Goal: Transaction & Acquisition: Purchase product/service

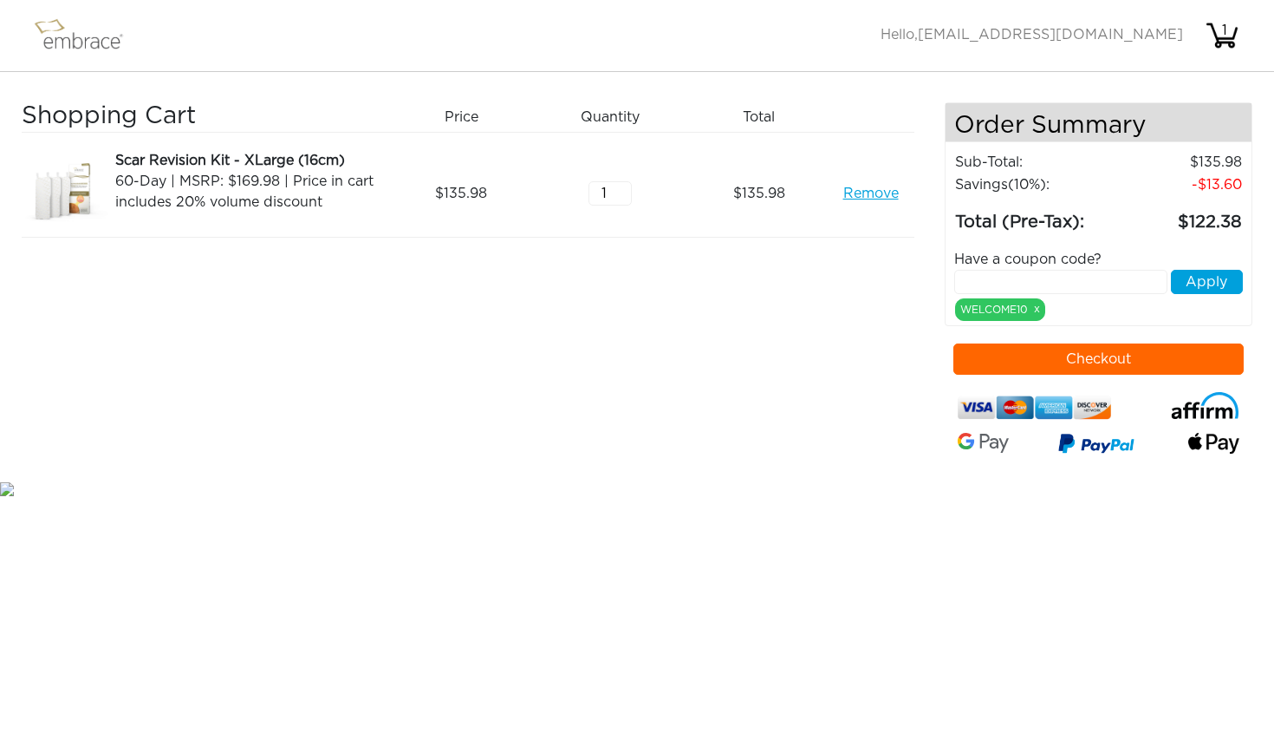
type input "2"
click at [622, 187] on input "2" at bounding box center [610, 193] width 43 height 24
click at [802, 339] on div "Shopping Cart Price Quantity Qty Total Scar Revision Kit - XLarge (16cm) 60-Day…" at bounding box center [483, 289] width 923 height 375
click at [1093, 362] on button "Checkout" at bounding box center [1099, 358] width 290 height 31
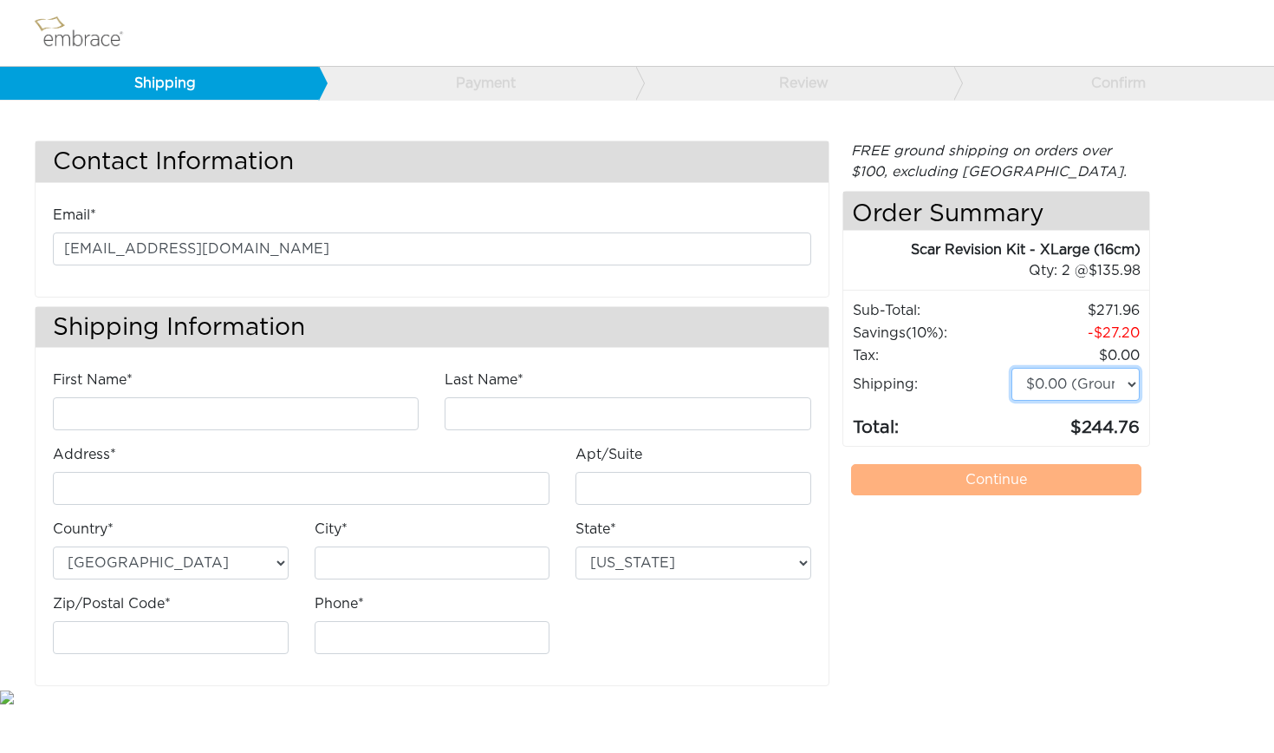
select select "4"
click at [255, 395] on div "First Name*" at bounding box center [236, 399] width 366 height 61
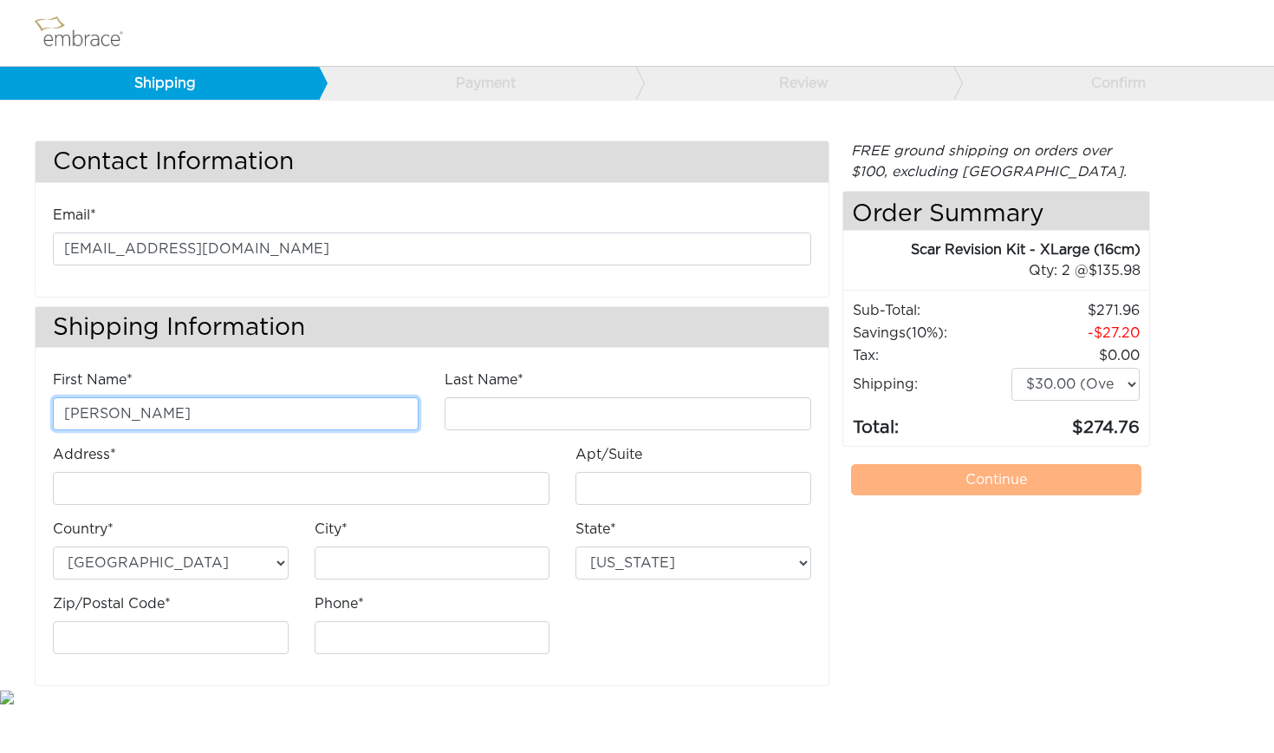
type input "Nicole"
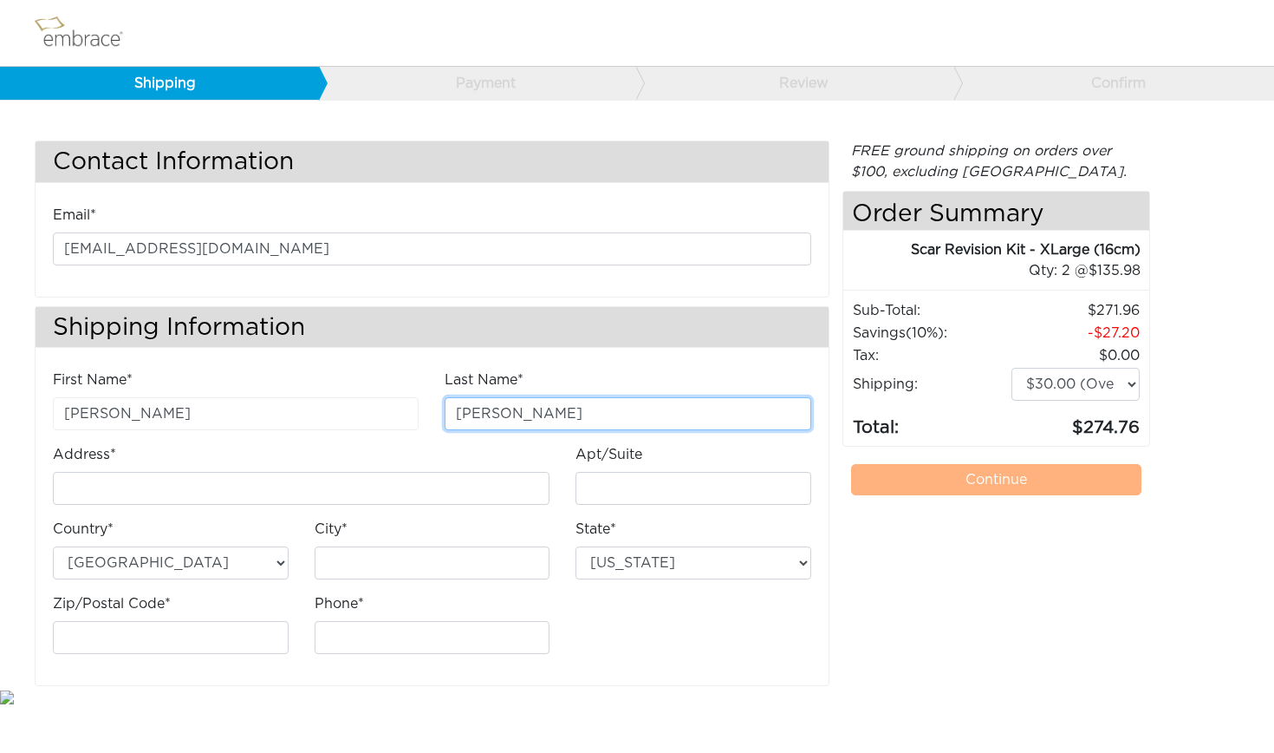
type input "Tichner"
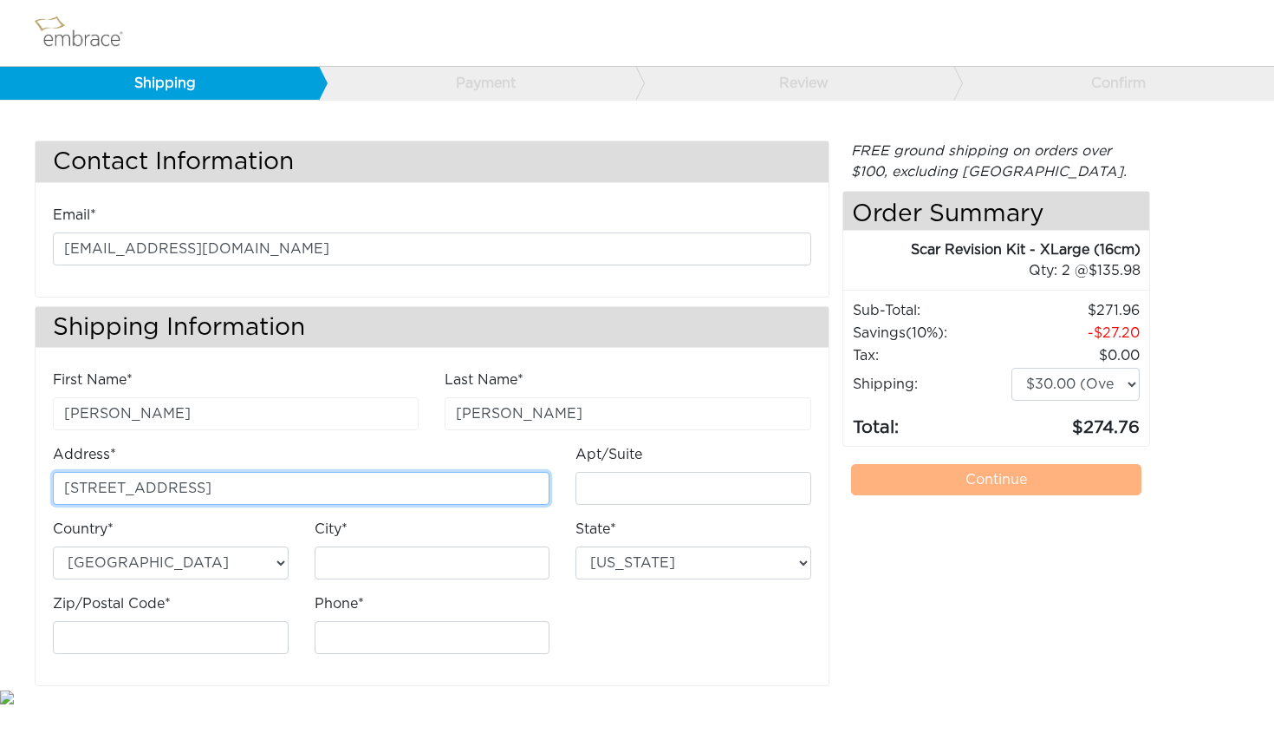
type input "301 1st Ave"
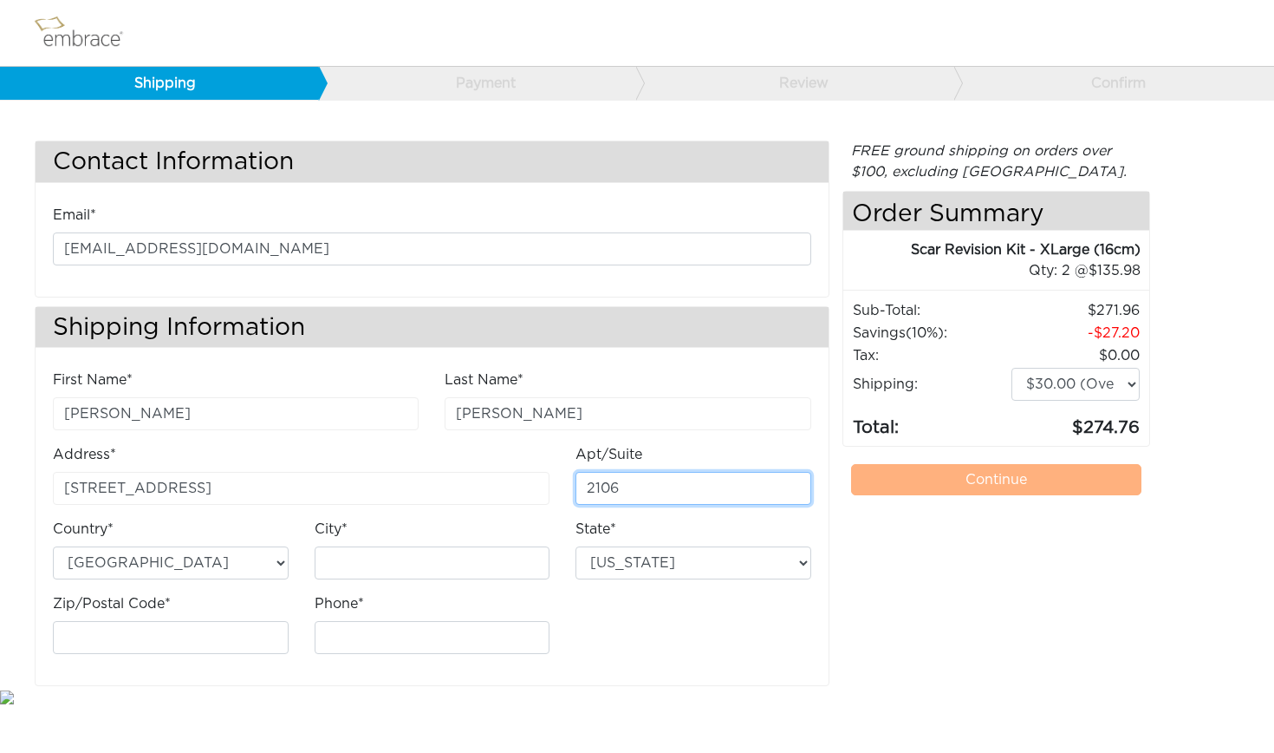
type input "2106"
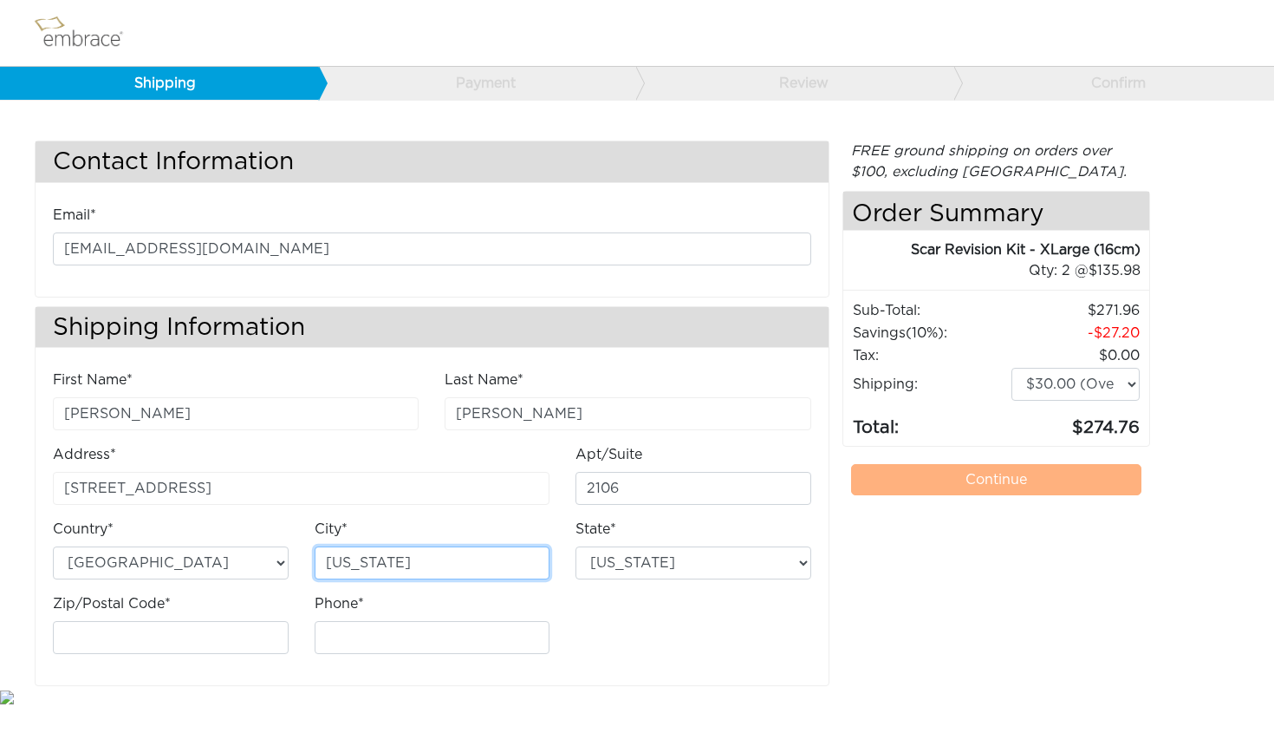
type input "New York"
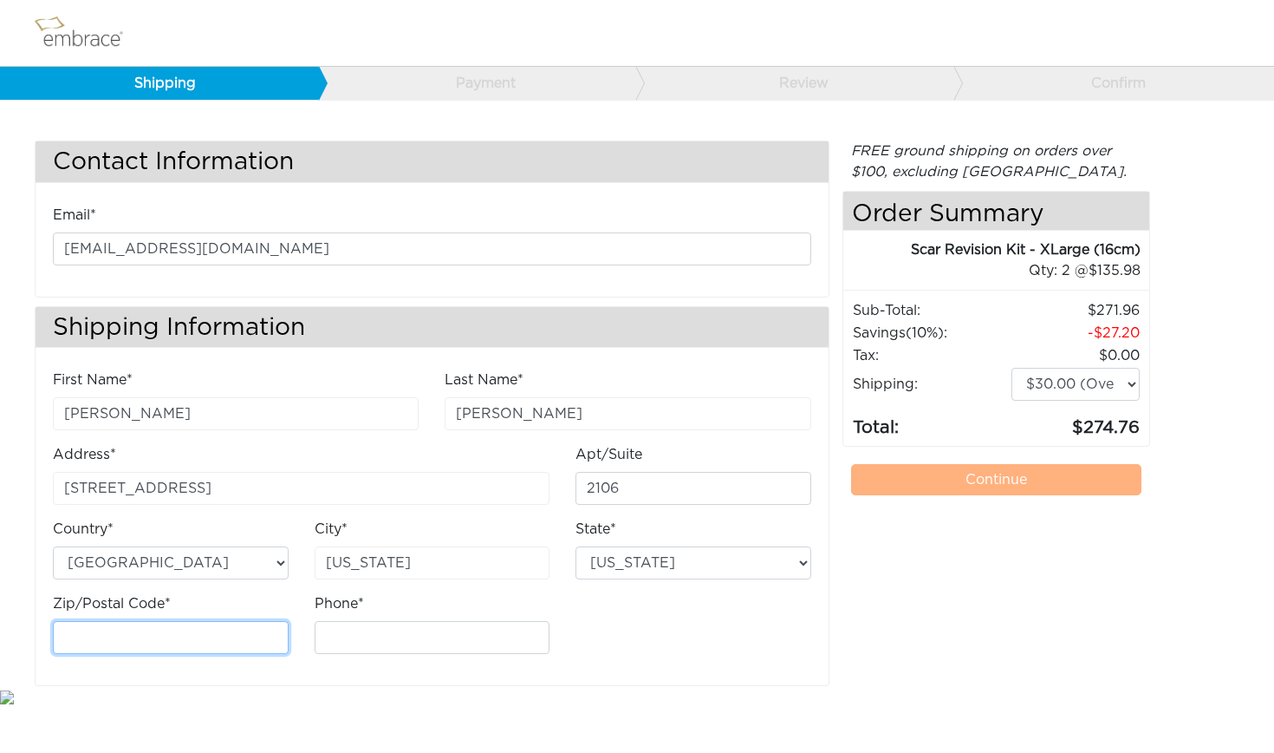
type input "0"
type input "10003"
click at [388, 615] on div "Phone*" at bounding box center [433, 623] width 236 height 61
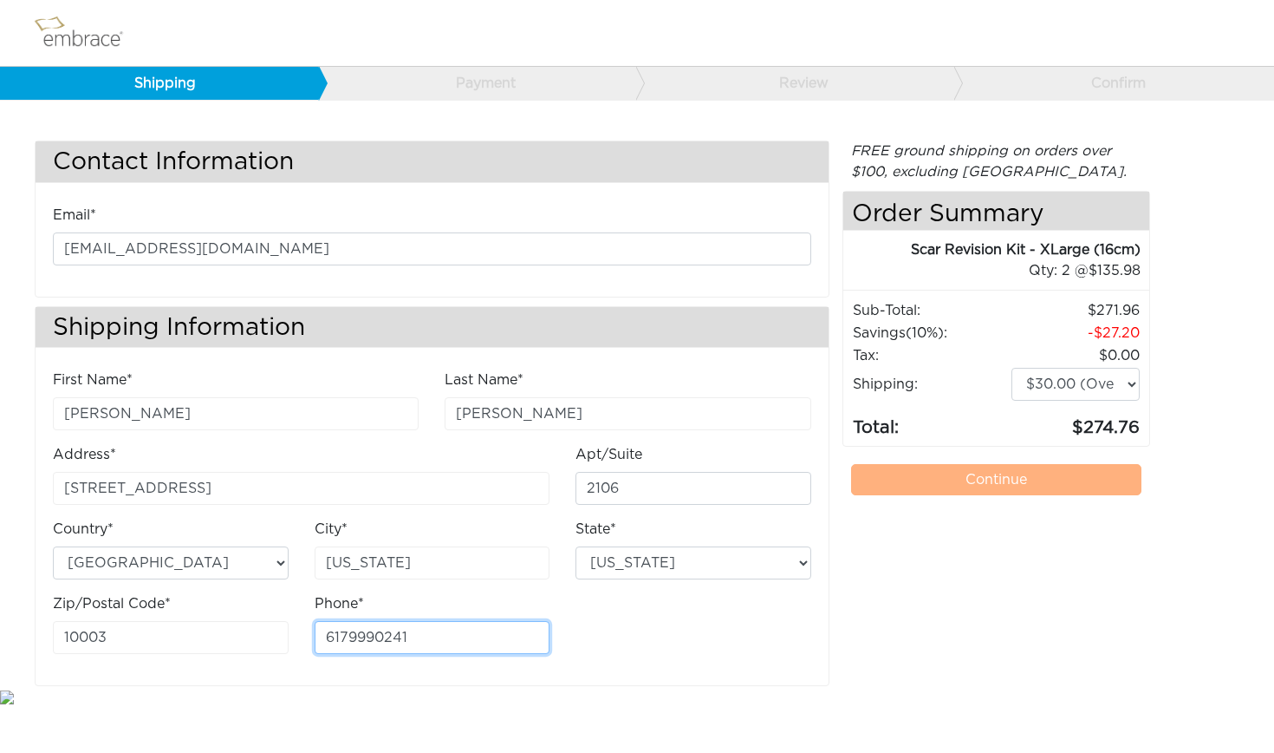
type input "6179990241"
click at [981, 694] on body "Shipping Payment Review Confirm Contact Information Email* colietichner@gmail.c…" at bounding box center [637, 353] width 1274 height 707
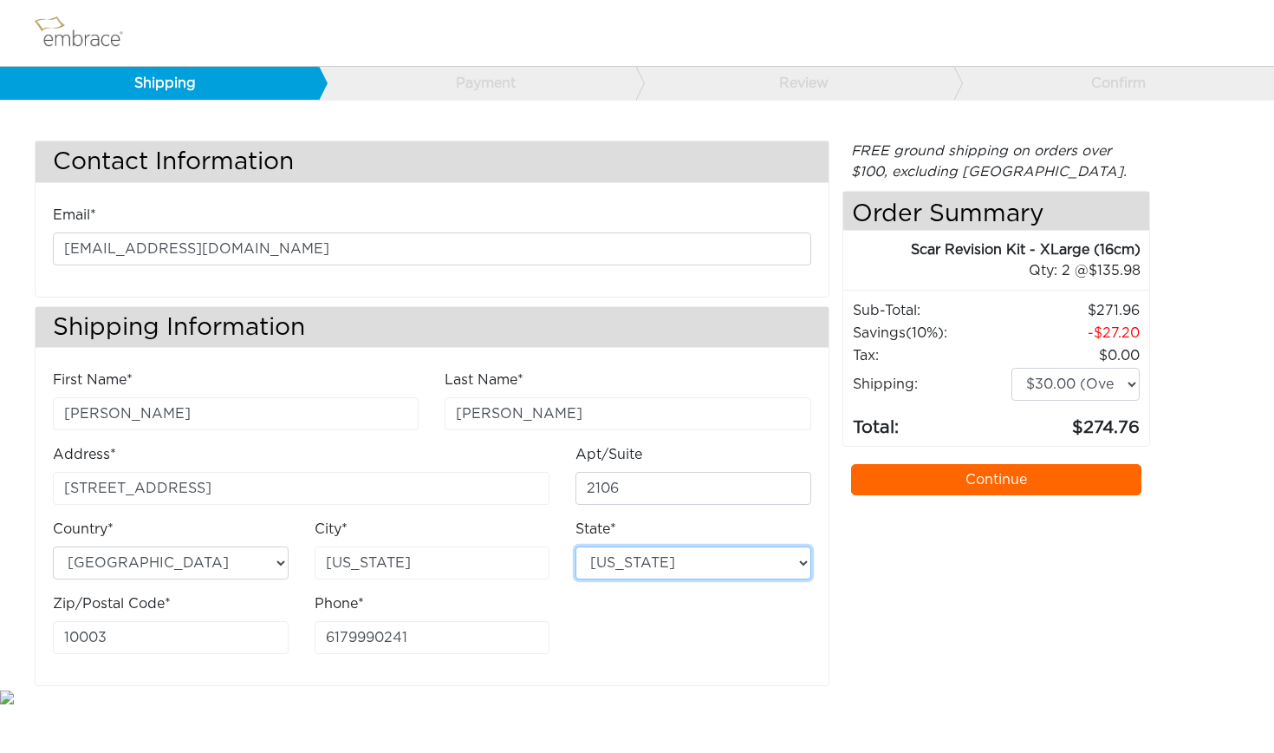
select select "NY"
click at [922, 607] on div "FREE ground shipping on orders over $100, excluding Australia. Any applicable i…" at bounding box center [997, 412] width 308 height 545
click at [920, 485] on link "Continue" at bounding box center [996, 479] width 290 height 31
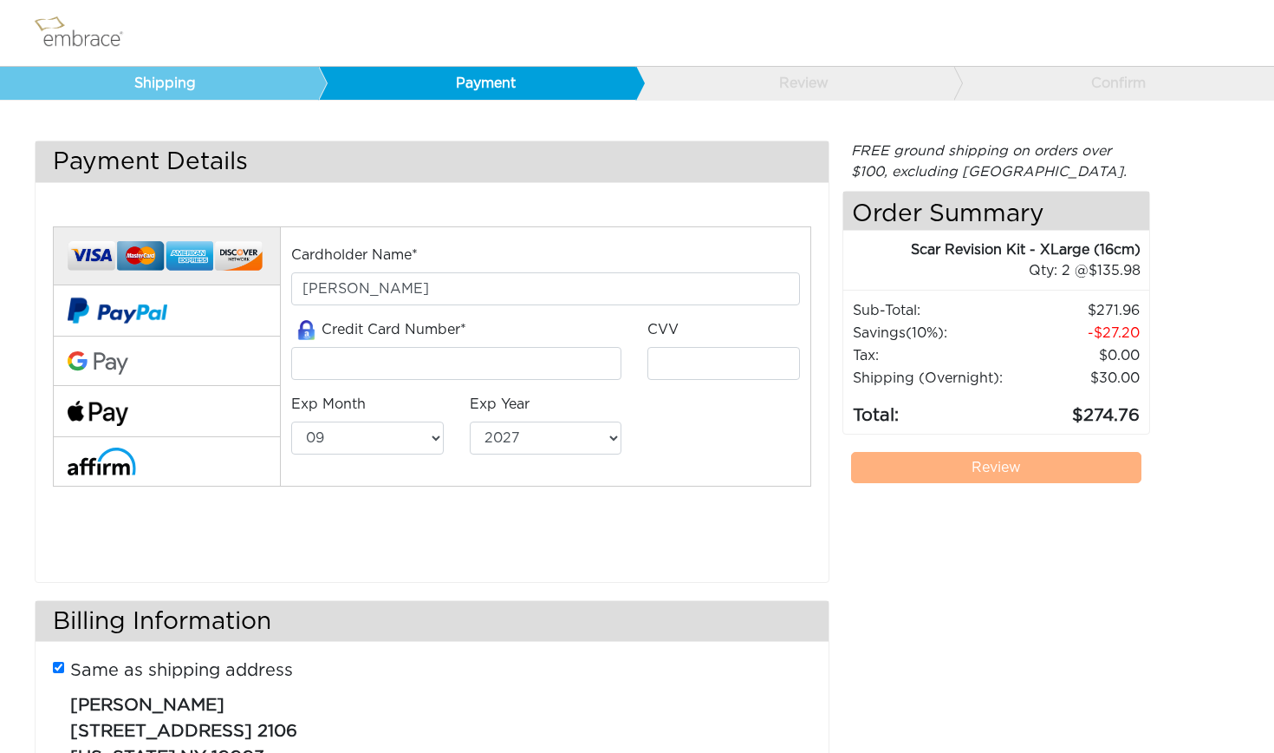
select select "9"
select select "2027"
click at [159, 421] on button at bounding box center [166, 411] width 227 height 51
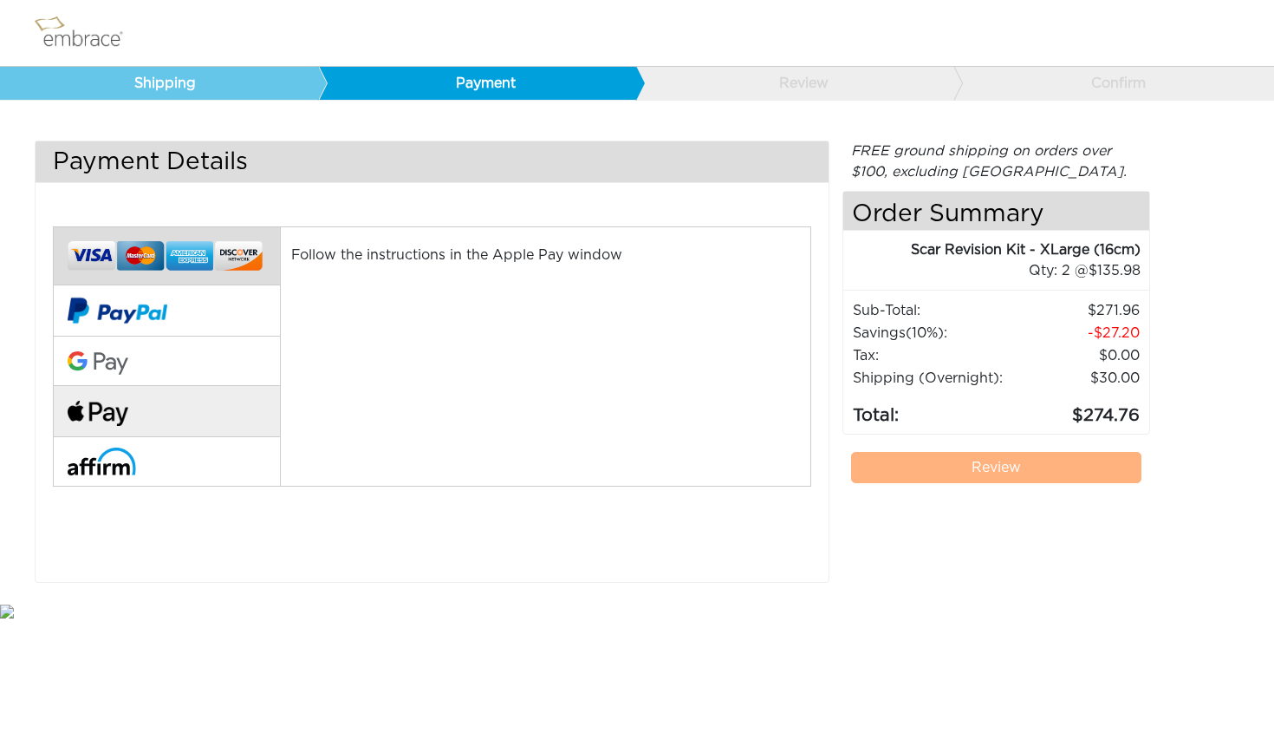
click at [218, 257] on img at bounding box center [165, 256] width 195 height 41
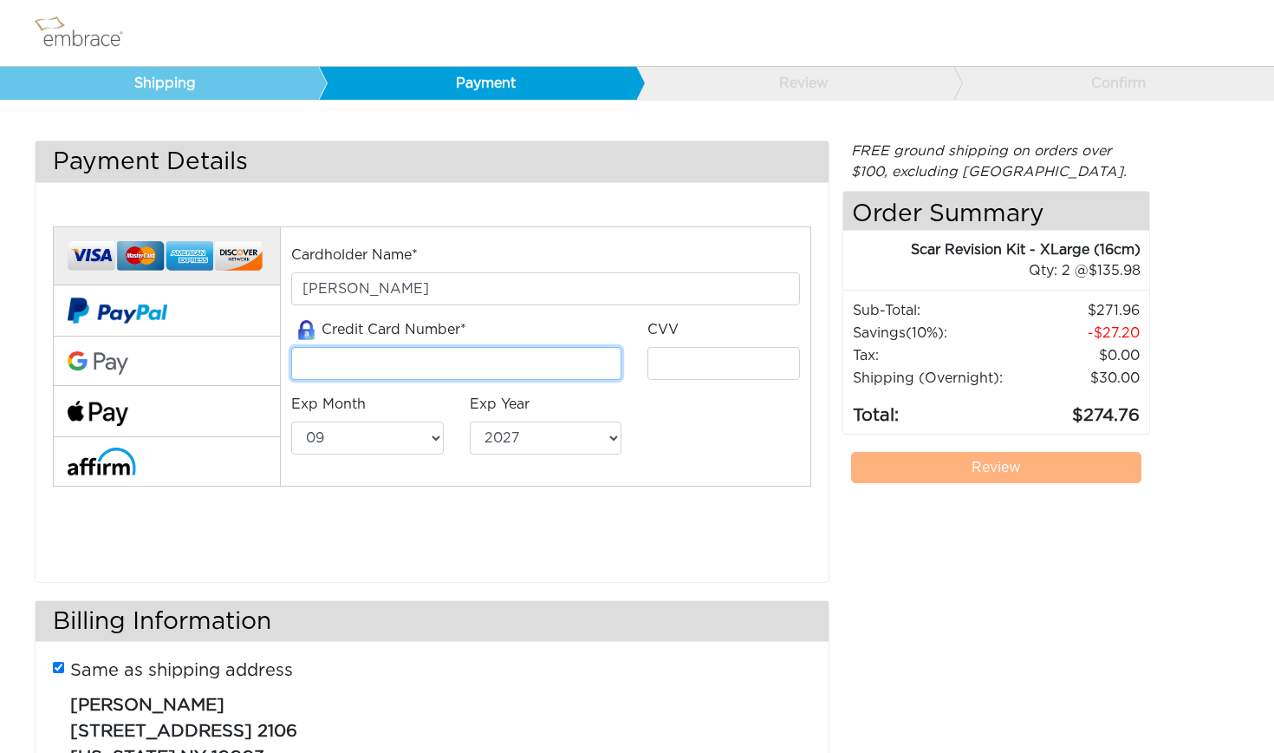
click at [375, 350] on input "tel" at bounding box center [456, 363] width 330 height 33
type input "4388540108224212"
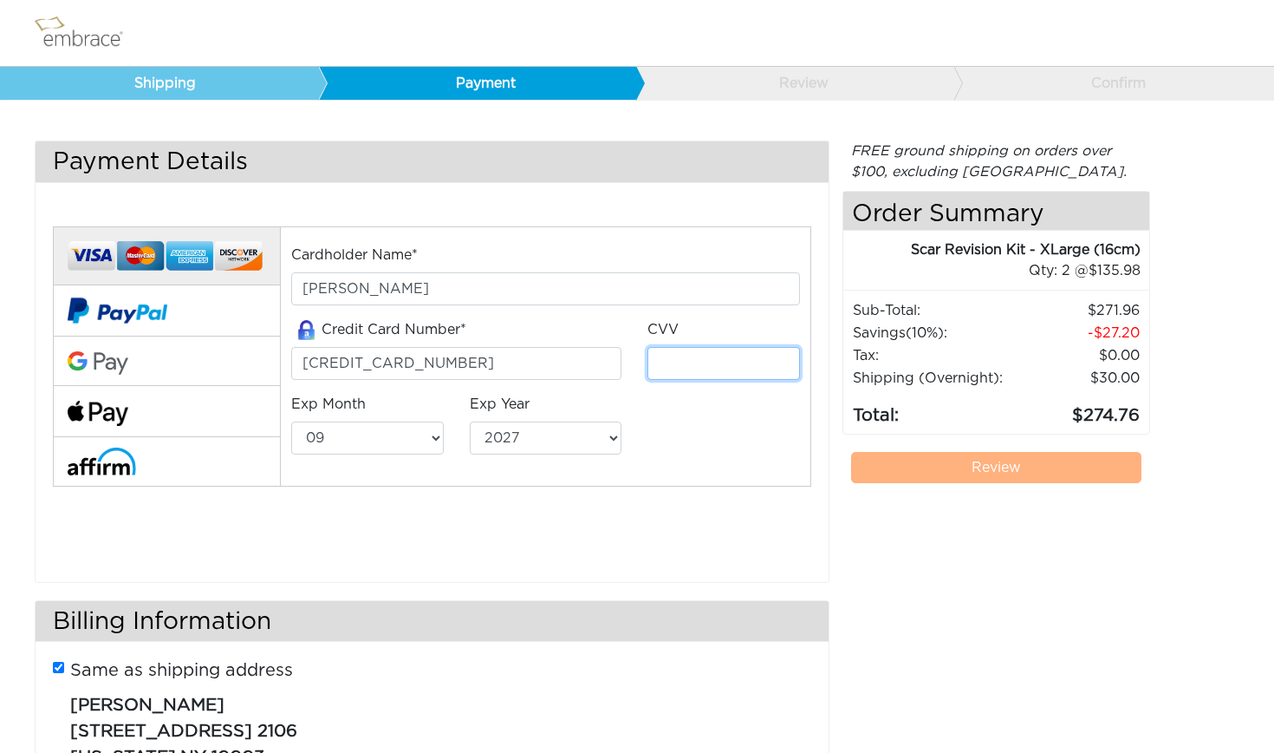
click at [730, 360] on input "tel" at bounding box center [724, 363] width 152 height 33
type input "196"
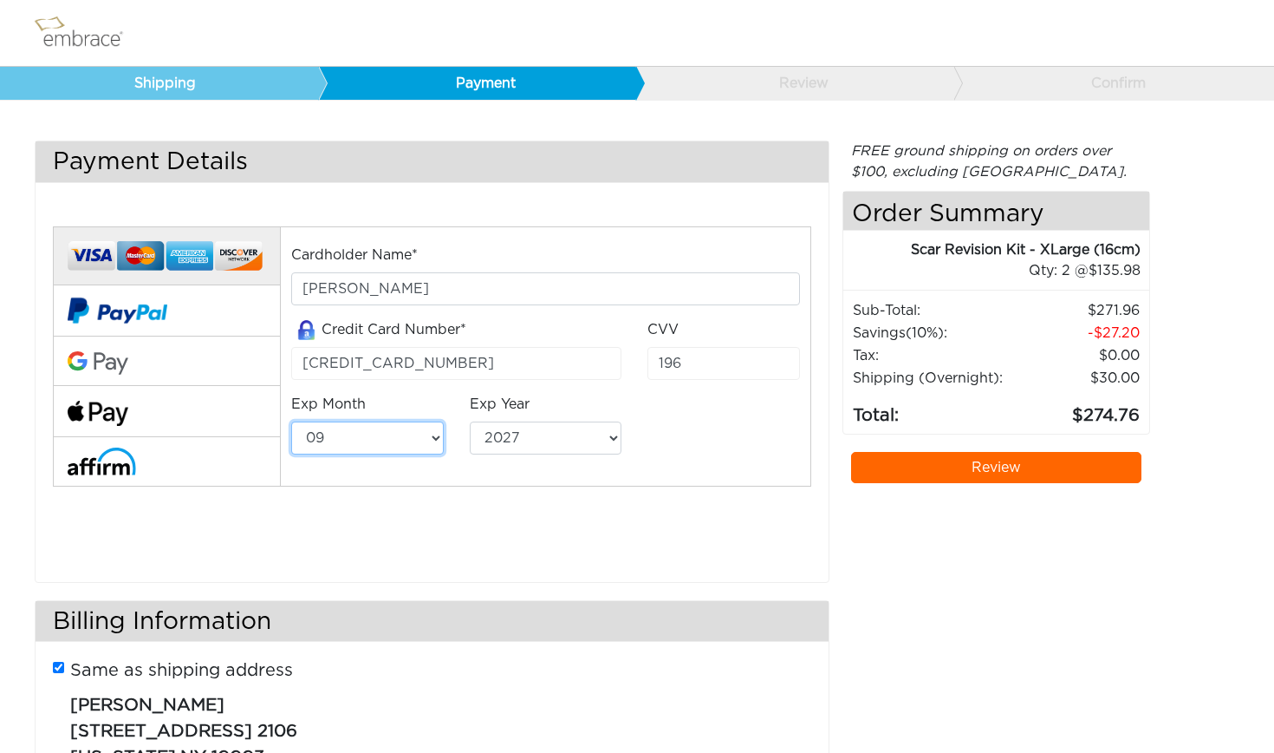
select select "2"
select select "2030"
click at [613, 509] on div "Cardholder Name* Nicole Tichner Credit Card Number* 4388540108224212 CVV 196 Ex…" at bounding box center [432, 380] width 785 height 351
click at [1066, 456] on link "Review" at bounding box center [996, 467] width 290 height 31
click at [1057, 462] on link "Review" at bounding box center [996, 467] width 290 height 31
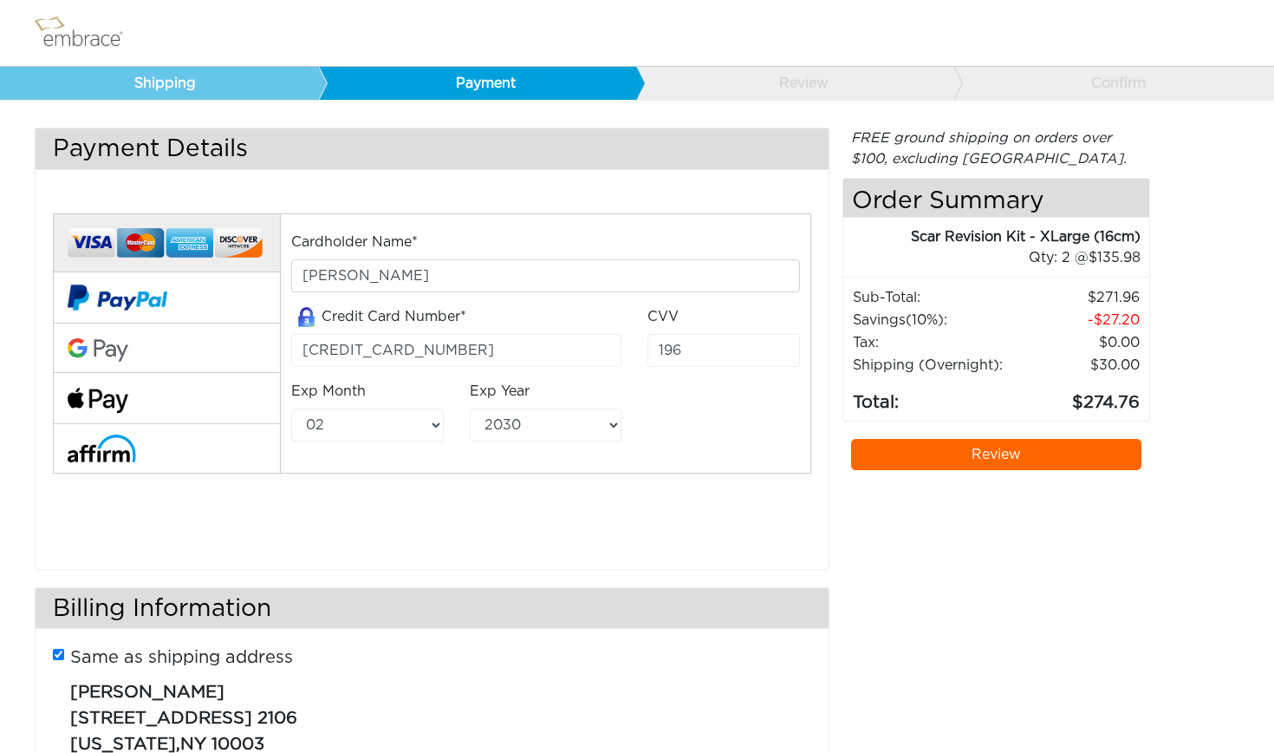
scroll to position [10, 0]
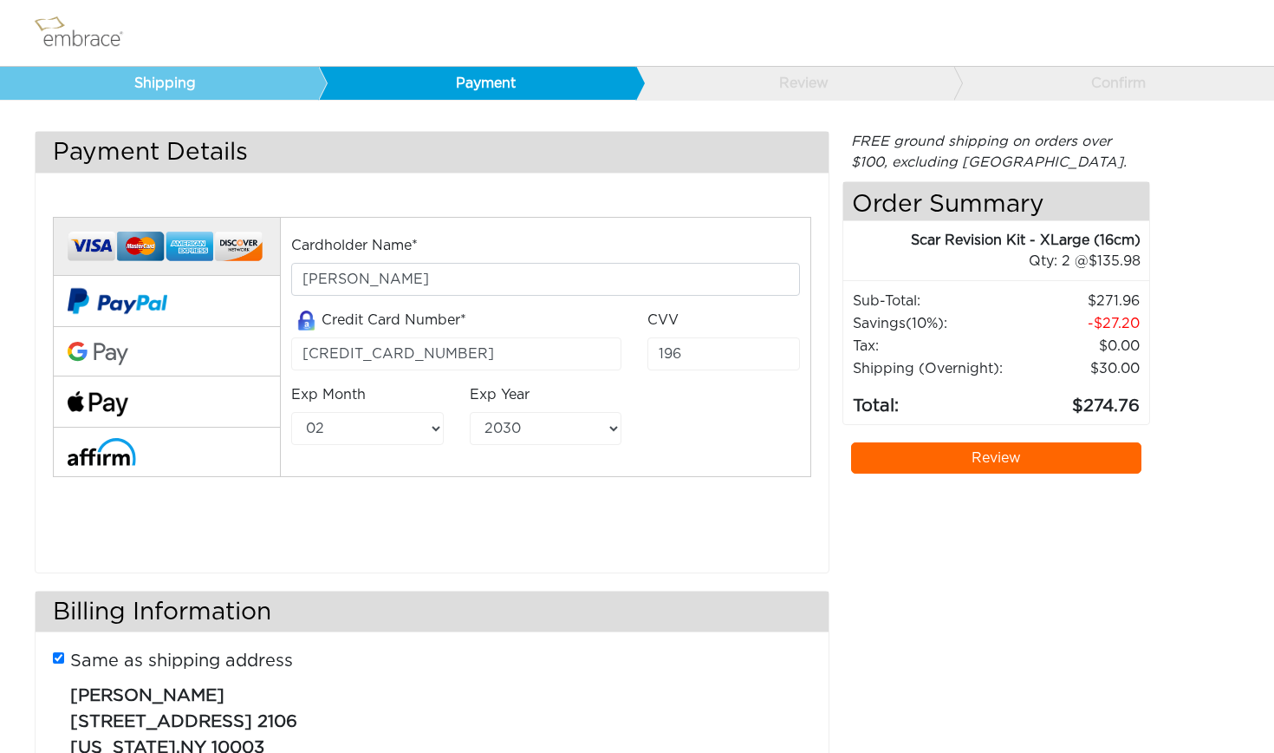
click at [692, 447] on div "Cardholder Name* Nicole Tichner Credit Card Number* 4388540108224212 CVV 196 Ex…" at bounding box center [545, 347] width 534 height 225
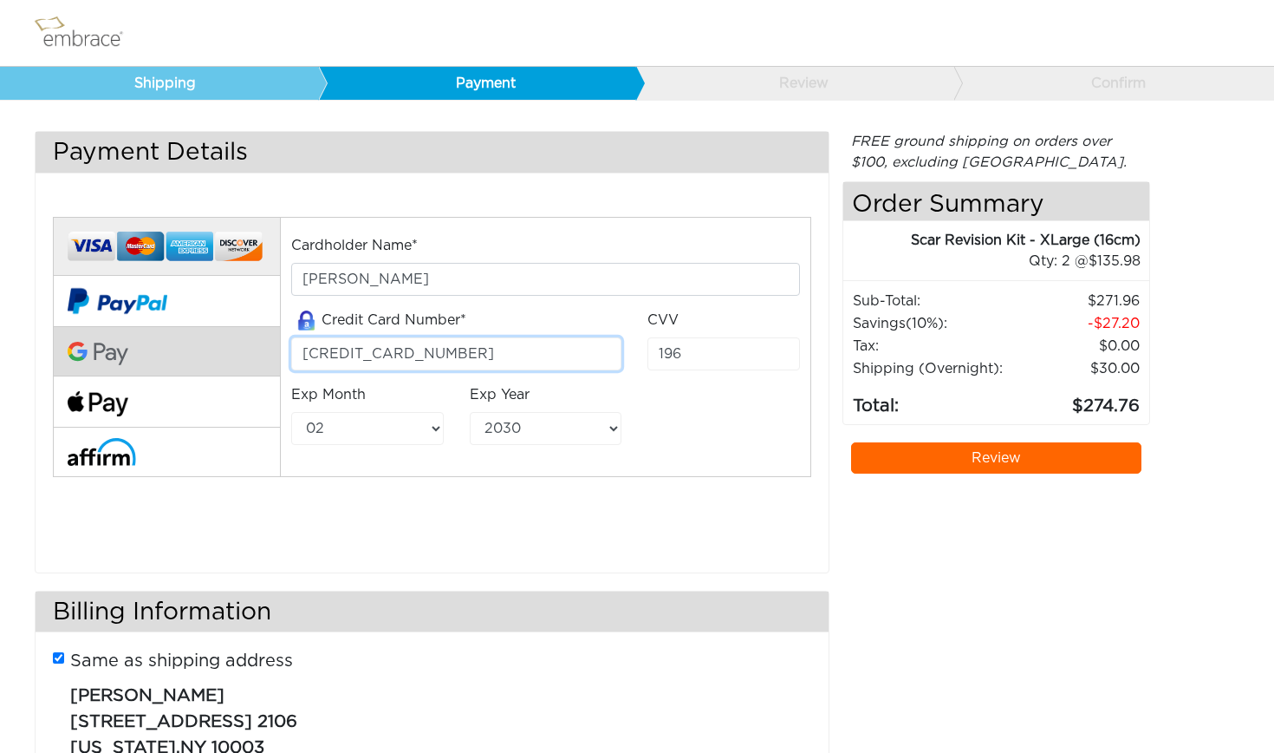
drag, startPoint x: 518, startPoint y: 349, endPoint x: 226, endPoint y: 342, distance: 291.4
click at [226, 342] on div "Cardholder Name* Nicole Tichner Credit Card Number* 4388540108224212 CVV 196 Ex…" at bounding box center [432, 370] width 785 height 351
type input "4388540108224212"
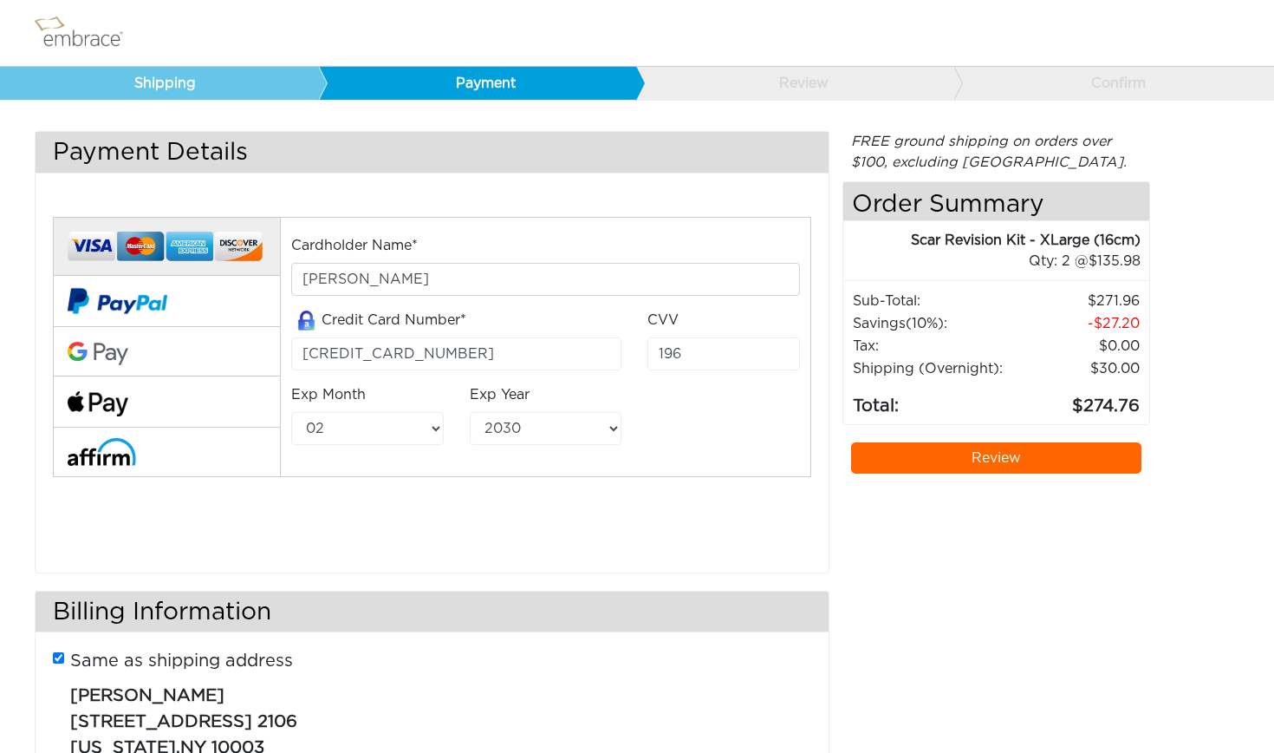
click at [822, 479] on div "Cardholder Name* Nicole Tichner Credit Card Number* 4388540108224212 CVV 196 Ex…" at bounding box center [432, 370] width 785 height 351
click at [923, 472] on link "Review" at bounding box center [996, 457] width 290 height 31
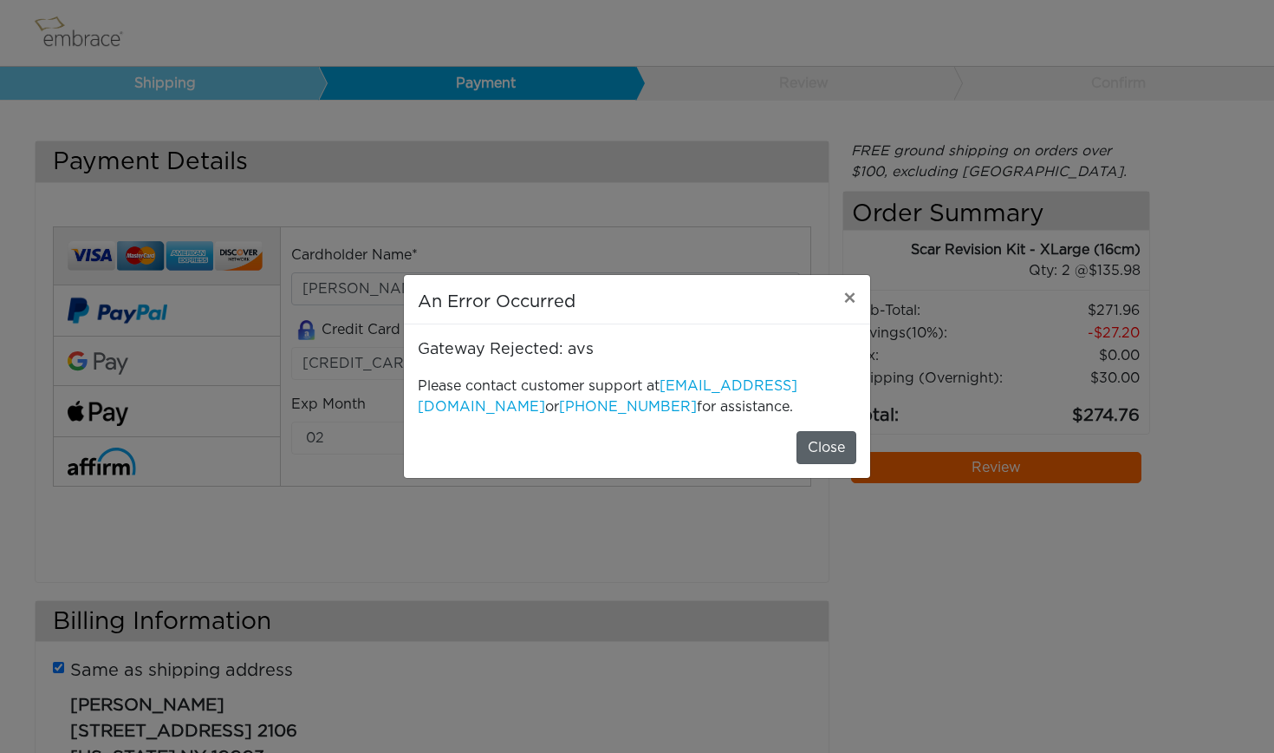
click at [835, 454] on button "Close" at bounding box center [827, 447] width 60 height 33
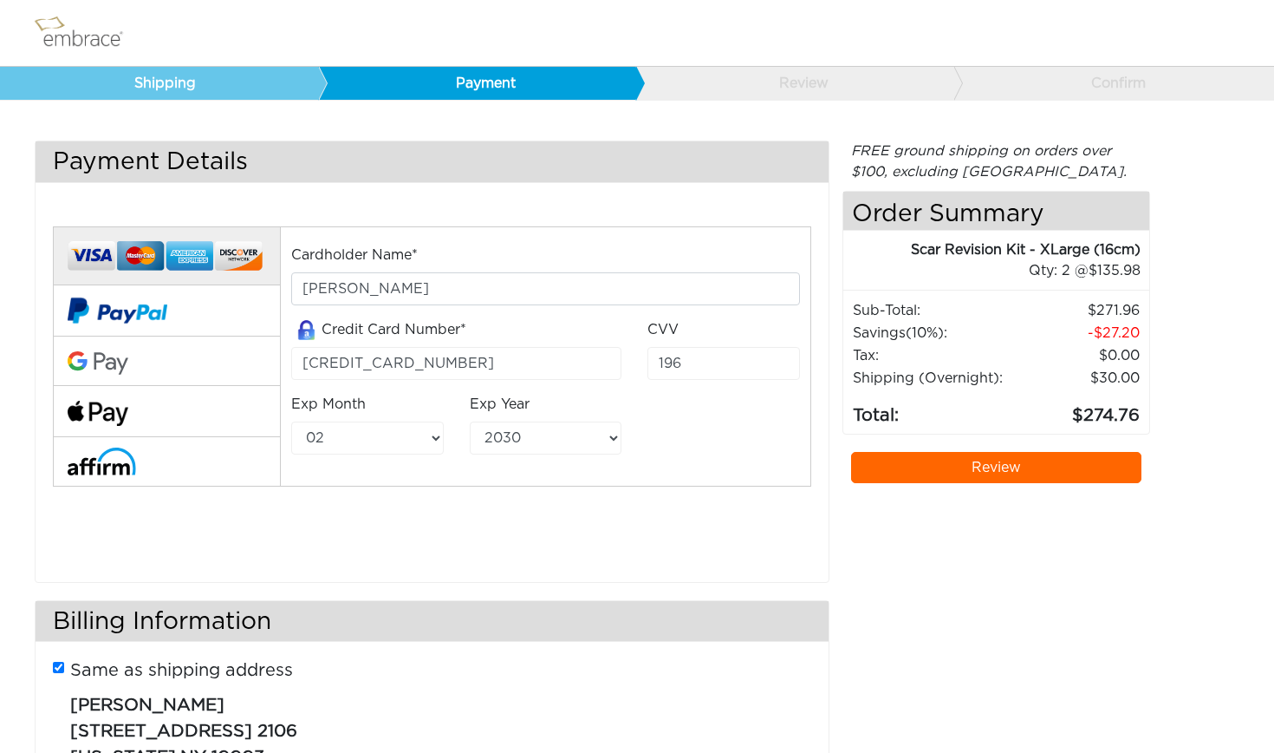
click at [648, 515] on div "Cardholder Name* Nicole Tichner Credit Card Number* 4388540108224212 CVV 196 Ex…" at bounding box center [432, 380] width 785 height 351
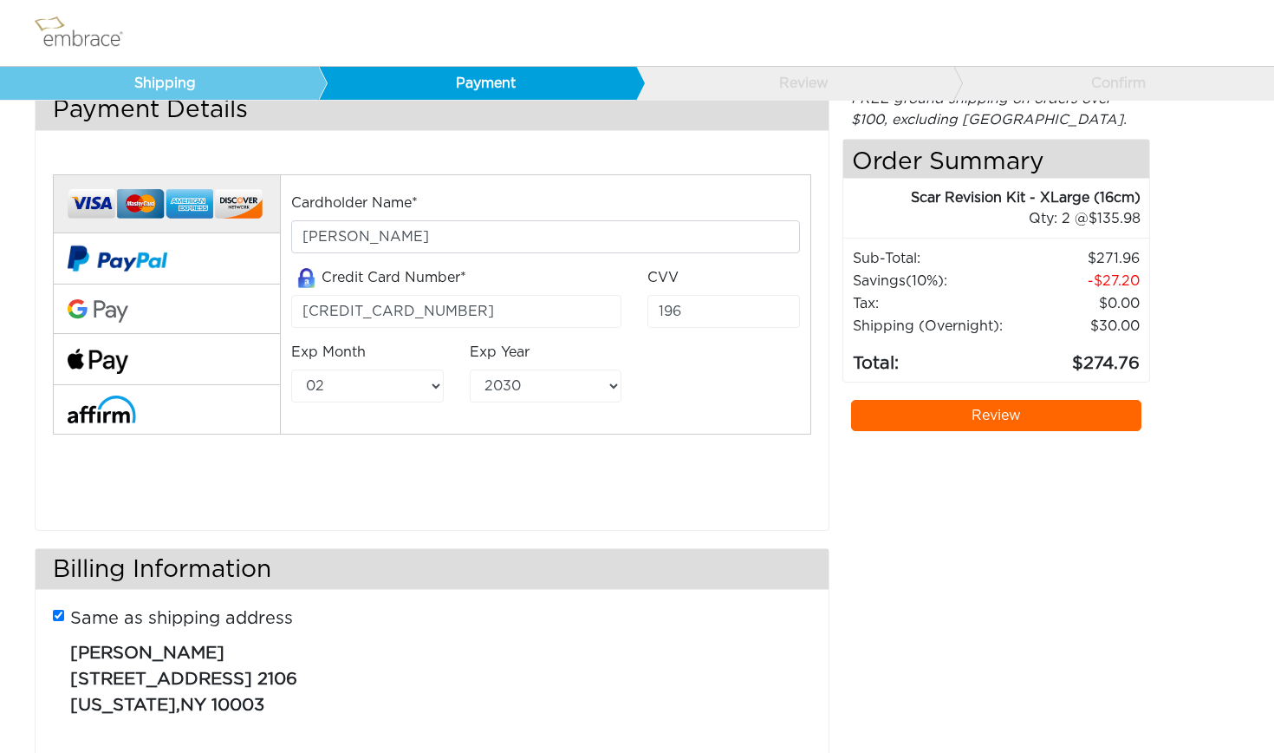
scroll to position [50, 0]
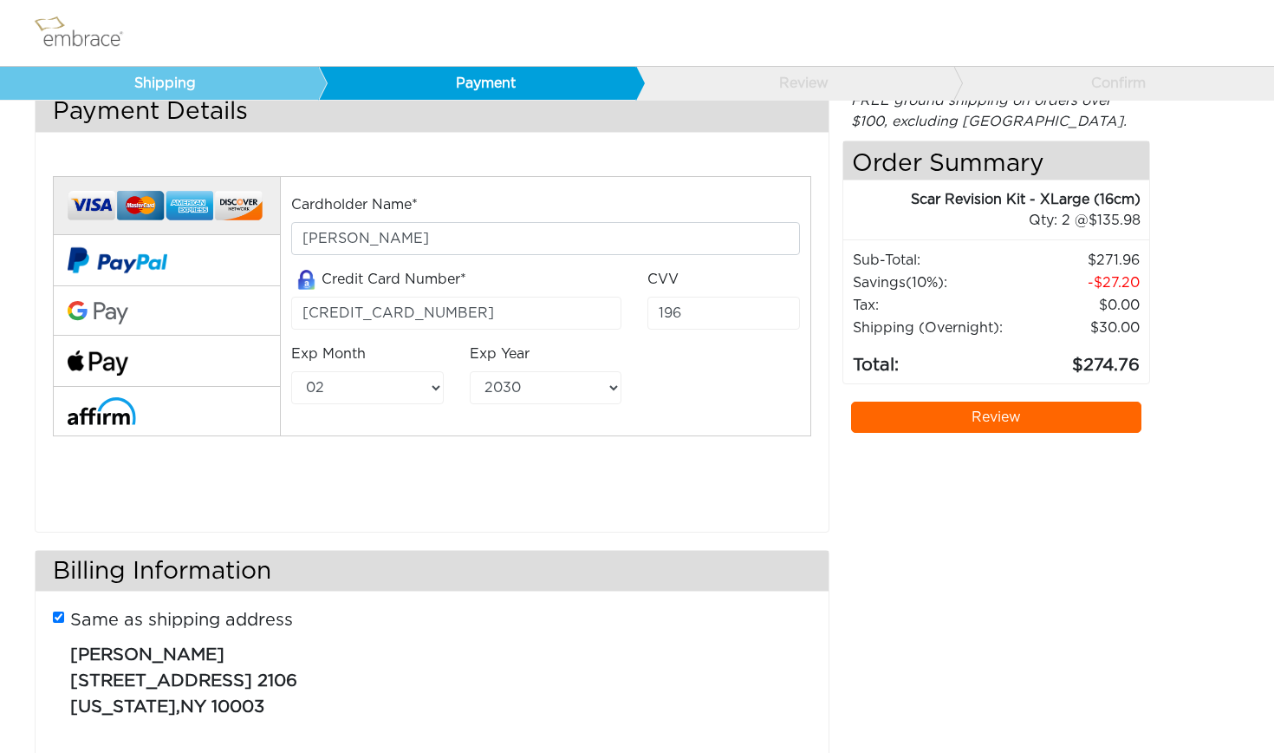
click at [564, 466] on div "Cardholder Name* Nicole Tichner Credit Card Number* 4388540108224212 CVV 196 Ex…" at bounding box center [432, 329] width 785 height 351
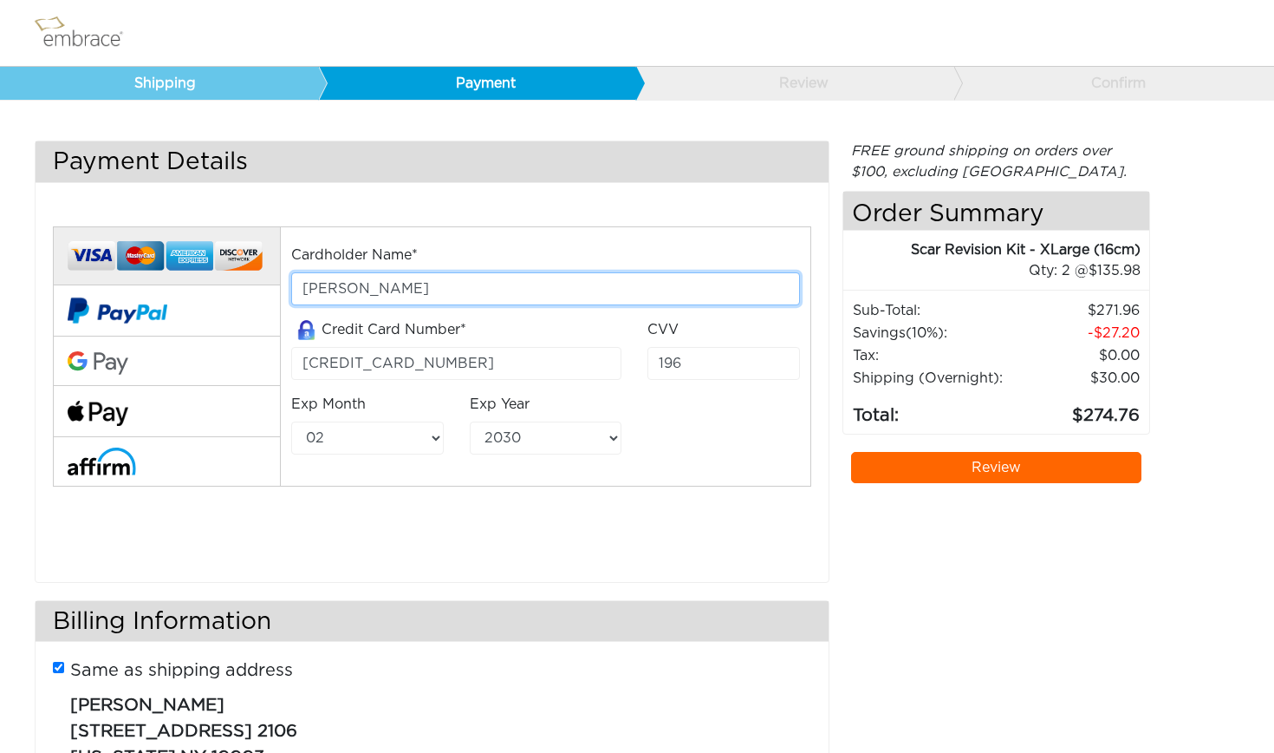
click at [474, 280] on input "Nicole Tichner" at bounding box center [545, 288] width 508 height 33
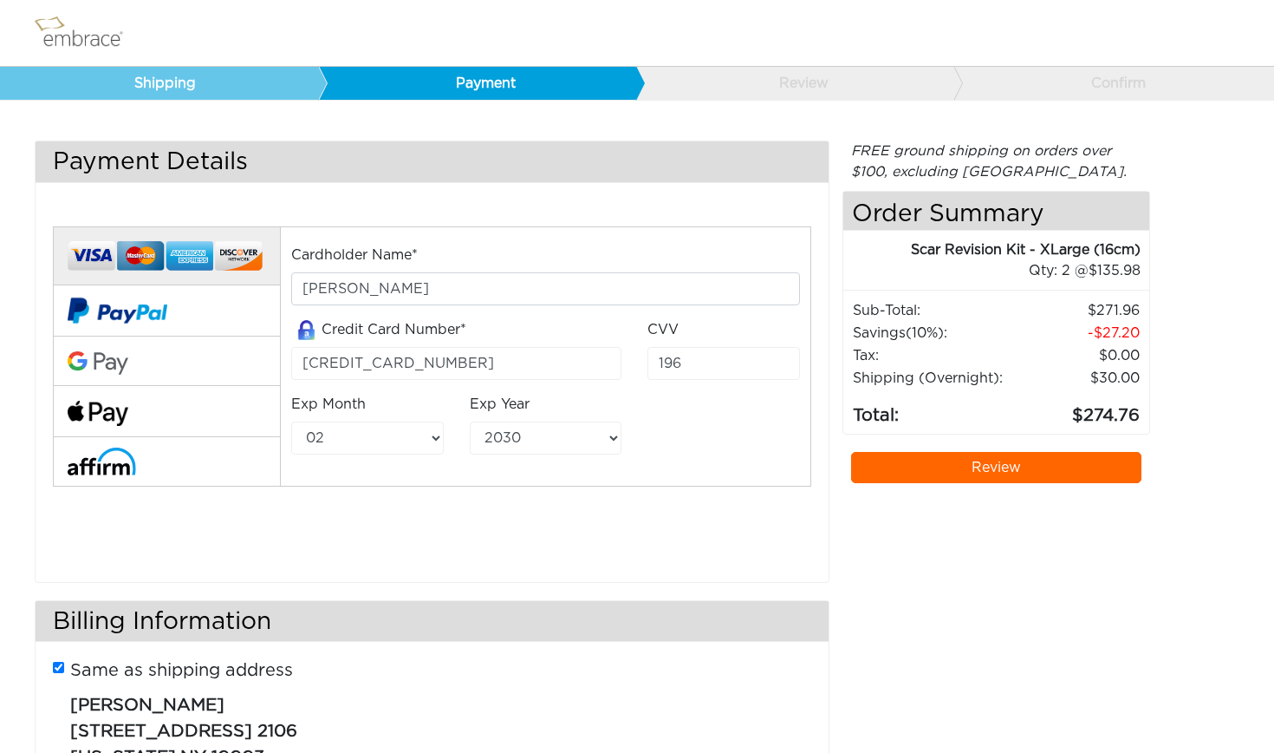
click at [515, 382] on div "Credit Card Number* 4388540108224212" at bounding box center [456, 356] width 356 height 75
click at [505, 358] on input "4388540108224212" at bounding box center [456, 363] width 330 height 33
click at [521, 270] on div "Cardholder Name* Nicole Tichner" at bounding box center [545, 274] width 508 height 61
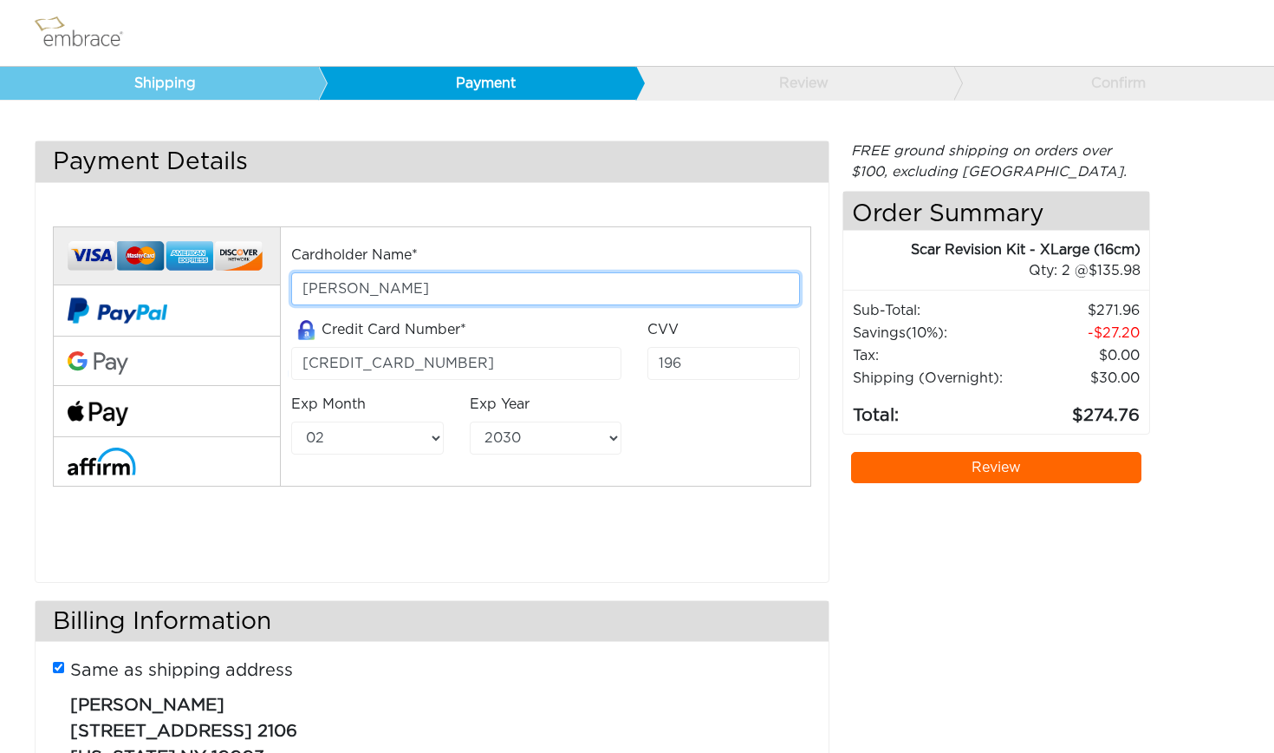
click at [511, 291] on input "Nicole Tichner" at bounding box center [545, 288] width 508 height 33
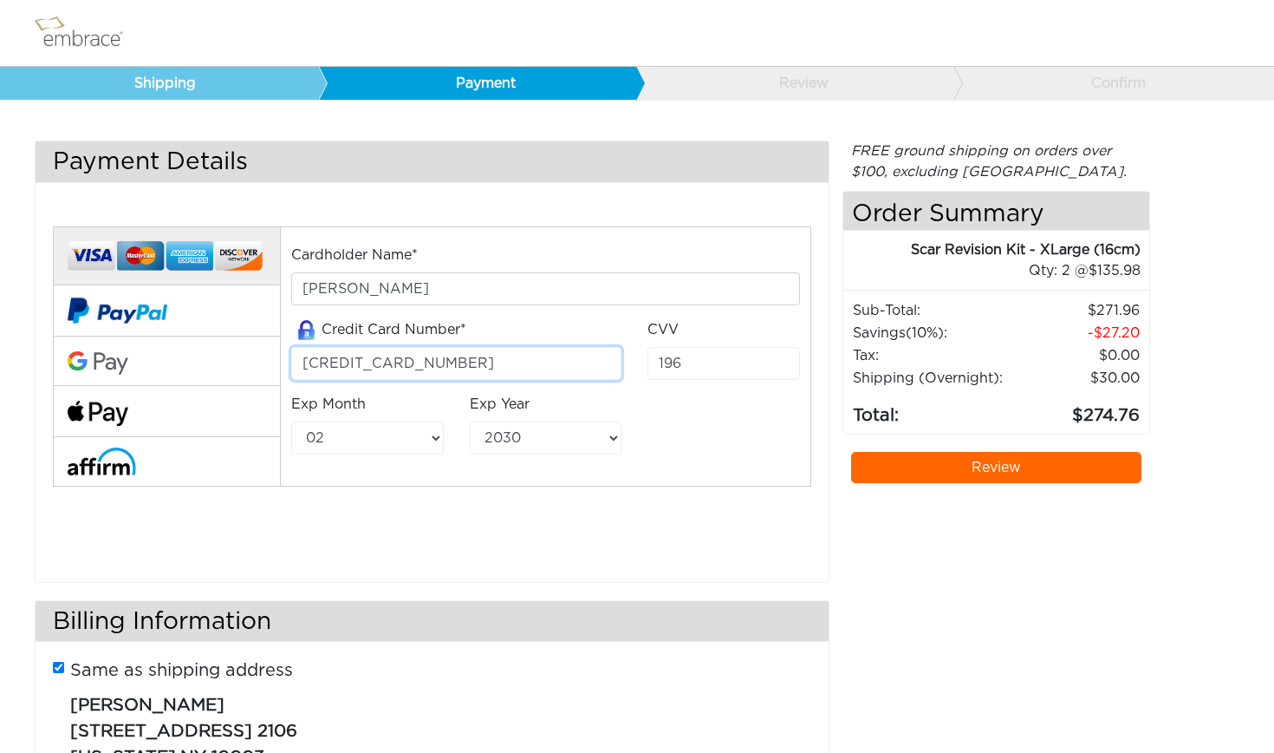
click at [513, 372] on input "4388540108224212" at bounding box center [456, 363] width 330 height 33
click at [762, 368] on input "196" at bounding box center [724, 363] width 152 height 33
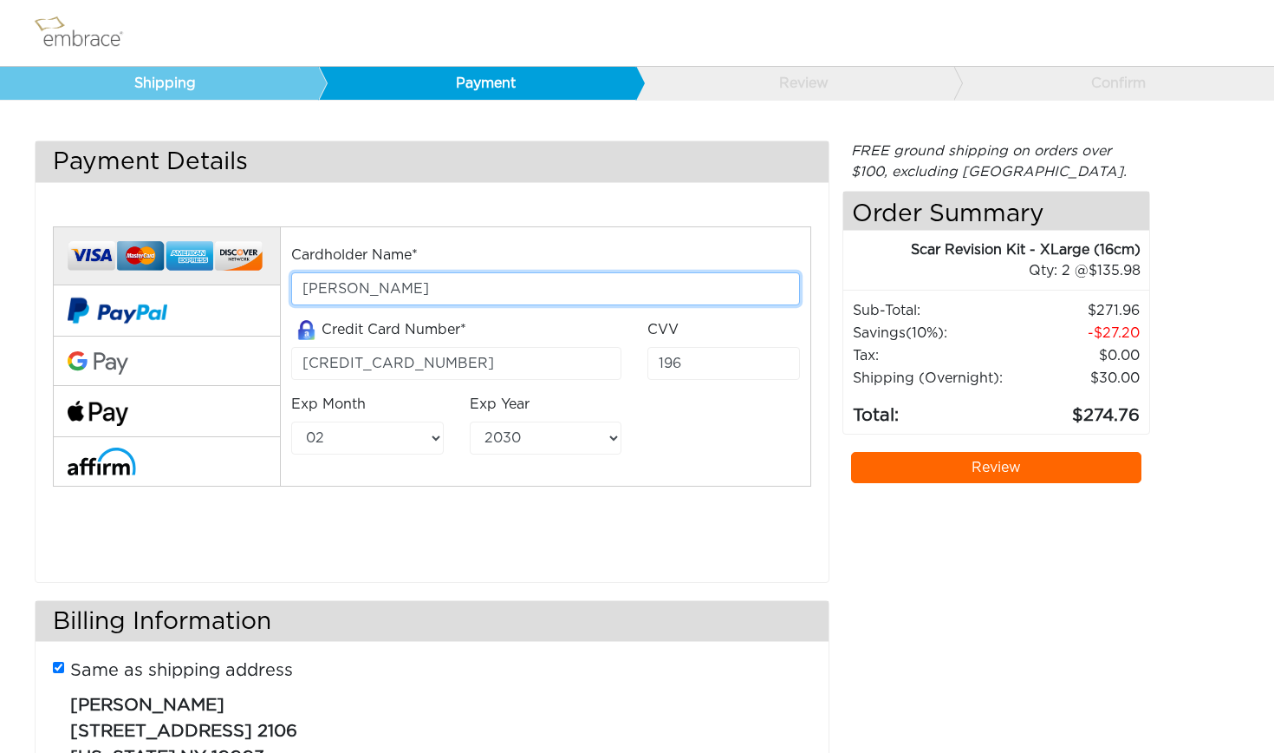
click at [498, 278] on input "Nicole Tichner" at bounding box center [545, 288] width 508 height 33
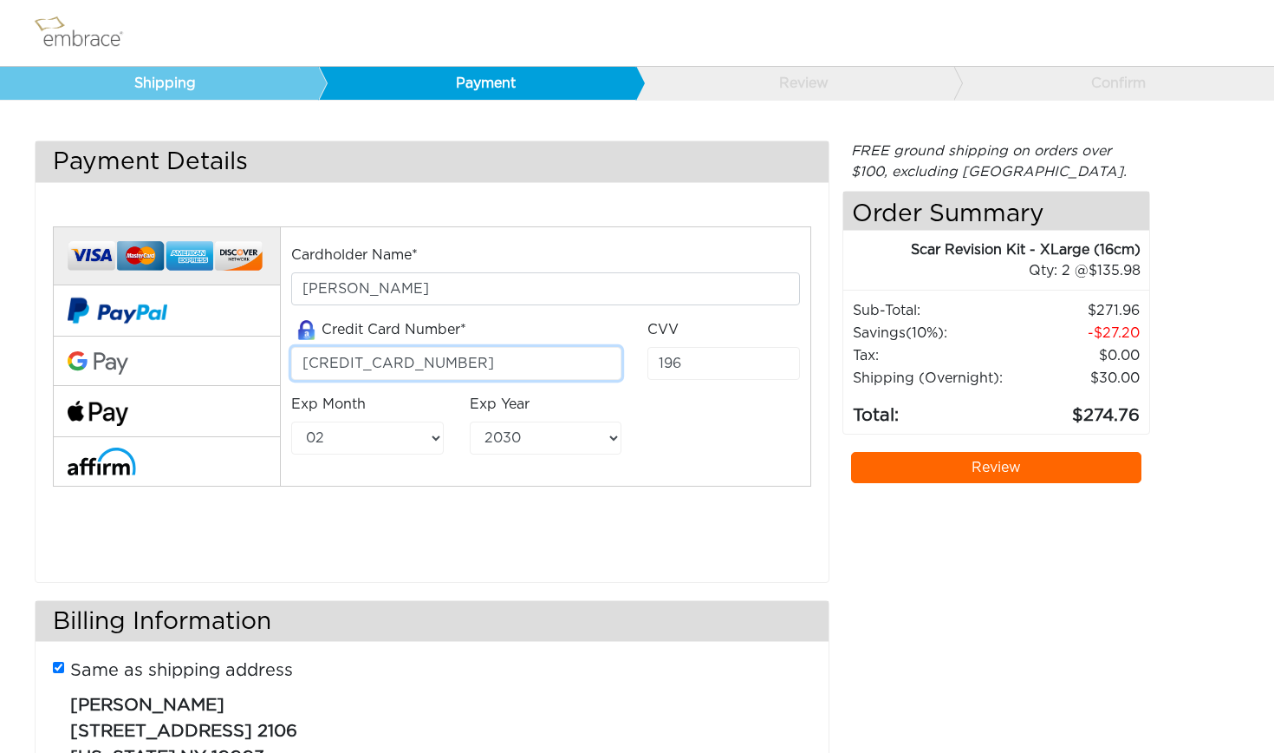
click at [486, 350] on input "4388540108224212" at bounding box center [456, 363] width 330 height 33
click at [489, 354] on input "4388540108224212" at bounding box center [456, 363] width 330 height 33
click at [744, 368] on input "196" at bounding box center [724, 363] width 152 height 33
click at [479, 409] on label "Exp Year" at bounding box center [500, 404] width 60 height 21
click at [479, 421] on select "2025 2026 2027 2028 2029 2030 2031 2032 2033 2034 2035 2036 2037 2038 2039" at bounding box center [546, 437] width 152 height 33
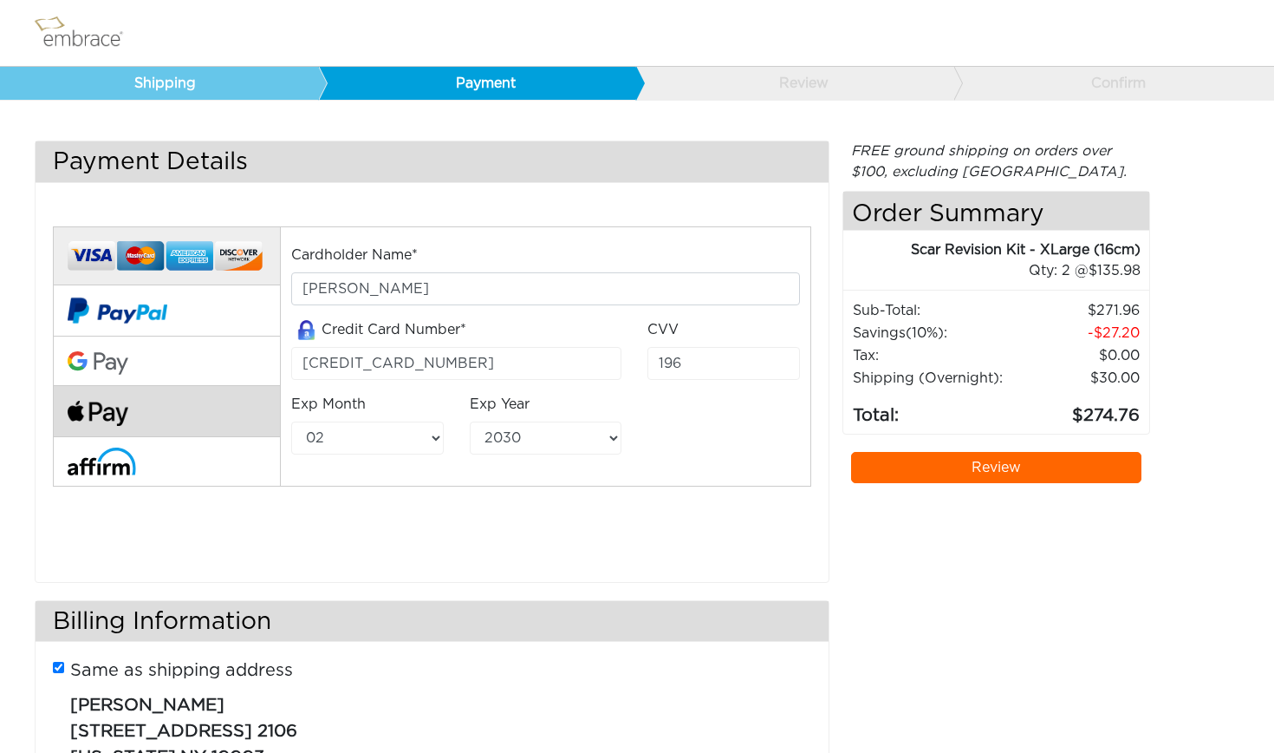
click at [145, 402] on button at bounding box center [166, 411] width 227 height 51
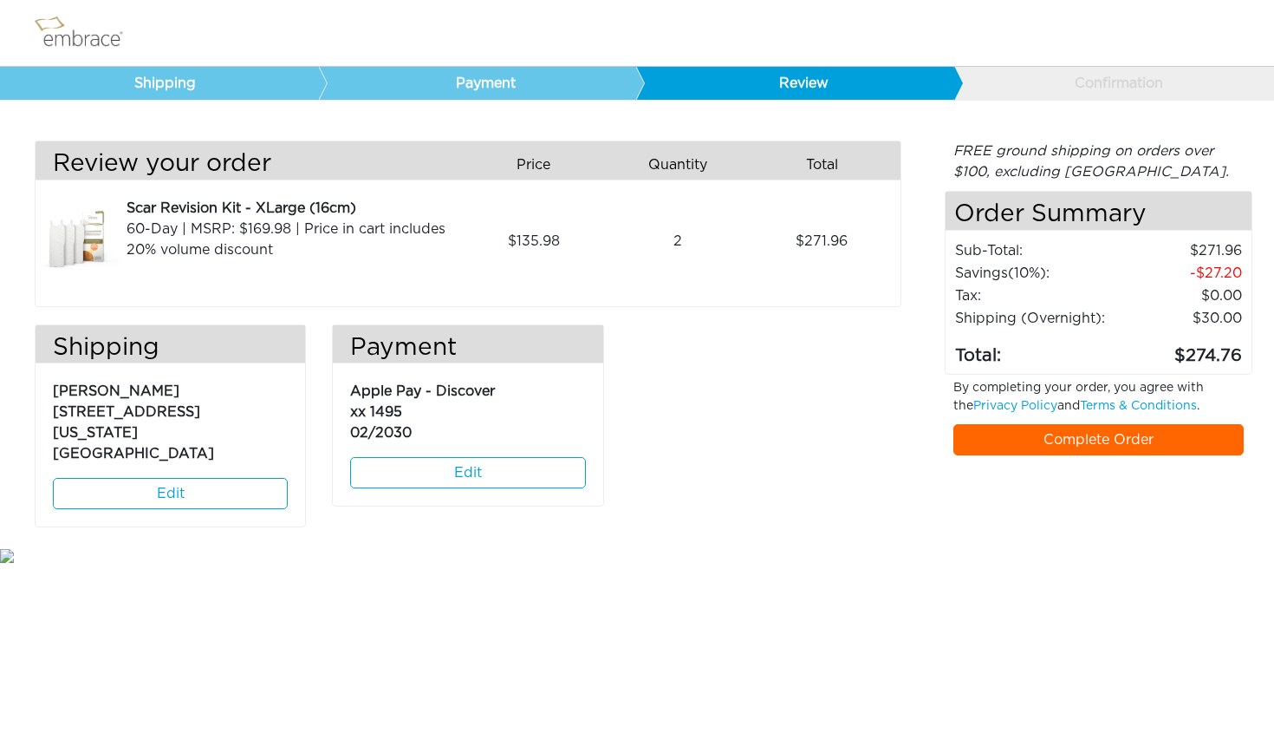
click at [1046, 452] on link "Complete Order" at bounding box center [1099, 439] width 290 height 31
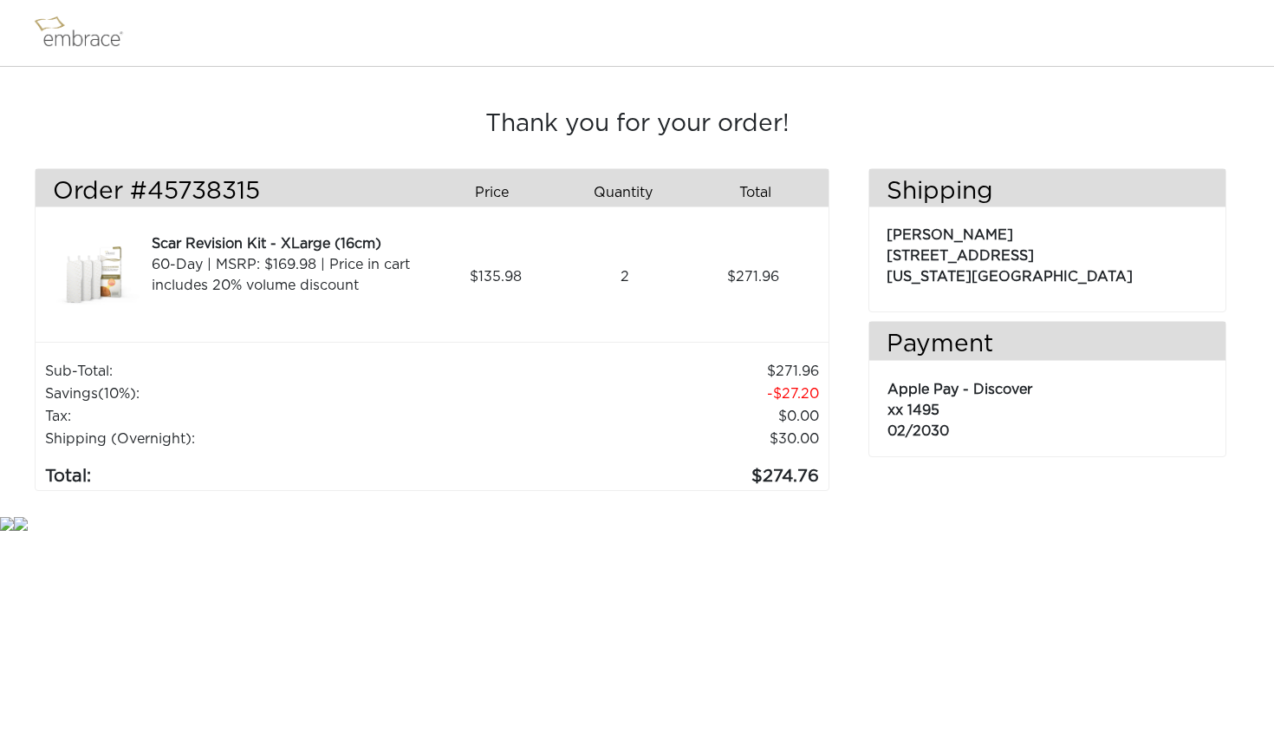
scroll to position [7, 0]
